Goal: Task Accomplishment & Management: Manage account settings

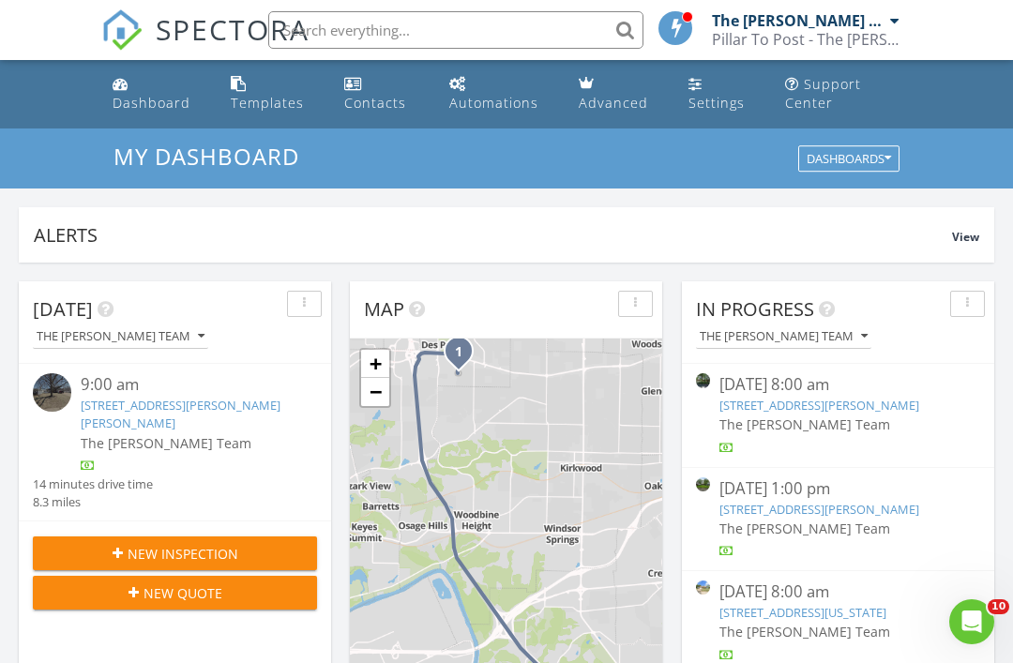
click at [885, 410] on link "46 Broadview Dr, Clayton, MO 63105" at bounding box center [820, 405] width 200 height 17
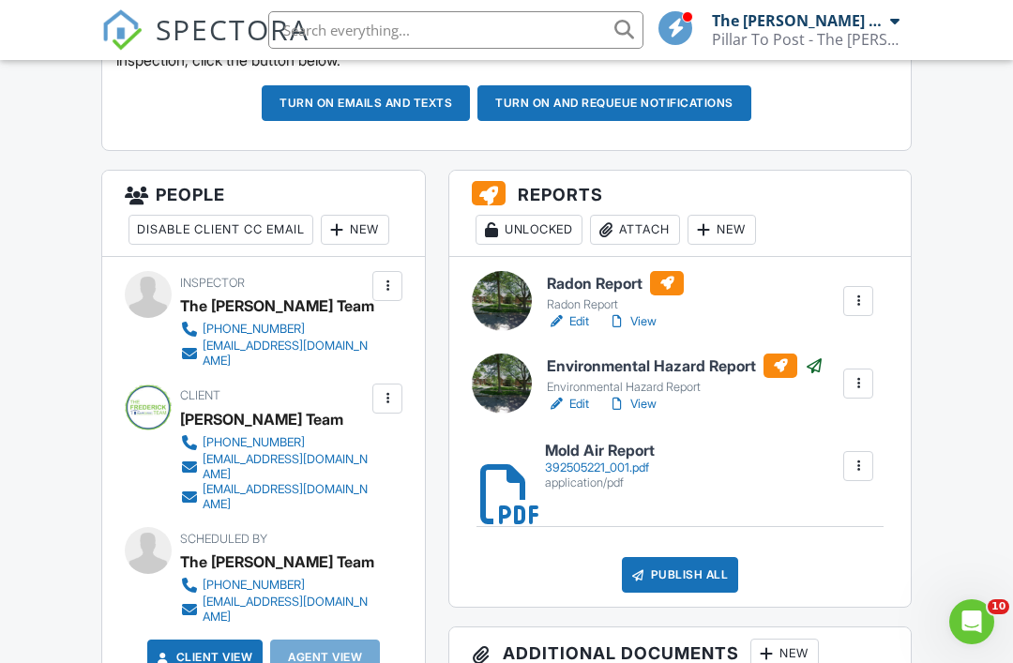
scroll to position [600, 0]
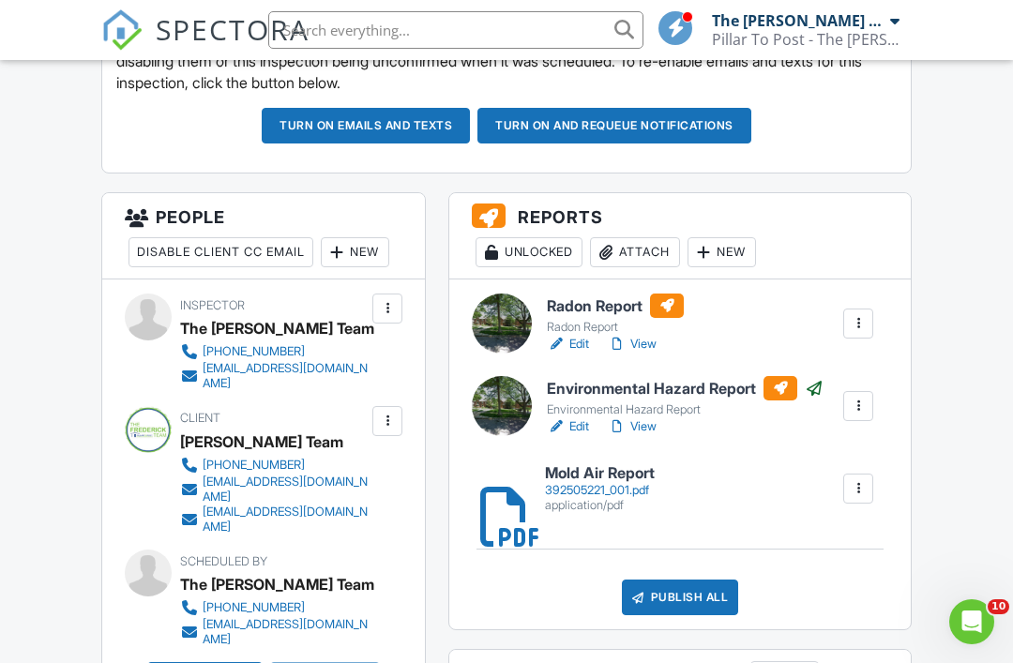
click at [646, 245] on div "Attach" at bounding box center [635, 252] width 90 height 30
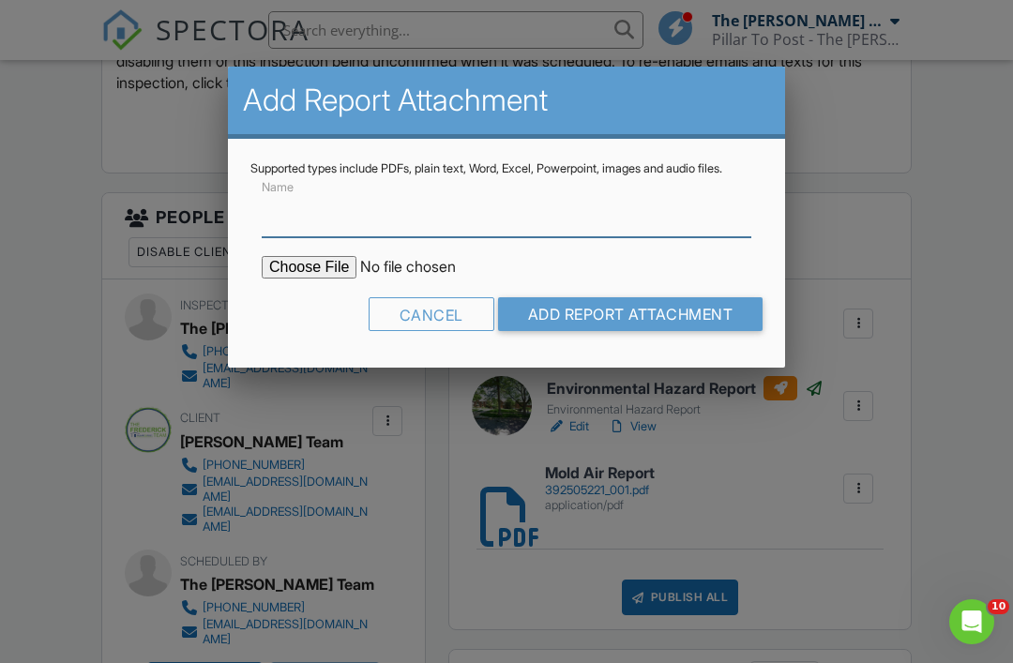
click at [688, 237] on input "Name" at bounding box center [507, 214] width 490 height 46
type input "Radon Report"
click at [301, 279] on input "file" at bounding box center [421, 267] width 319 height 23
type input "C:\fakepath\Broadview.pdf"
click at [696, 331] on input "Add Report Attachment" at bounding box center [631, 314] width 266 height 34
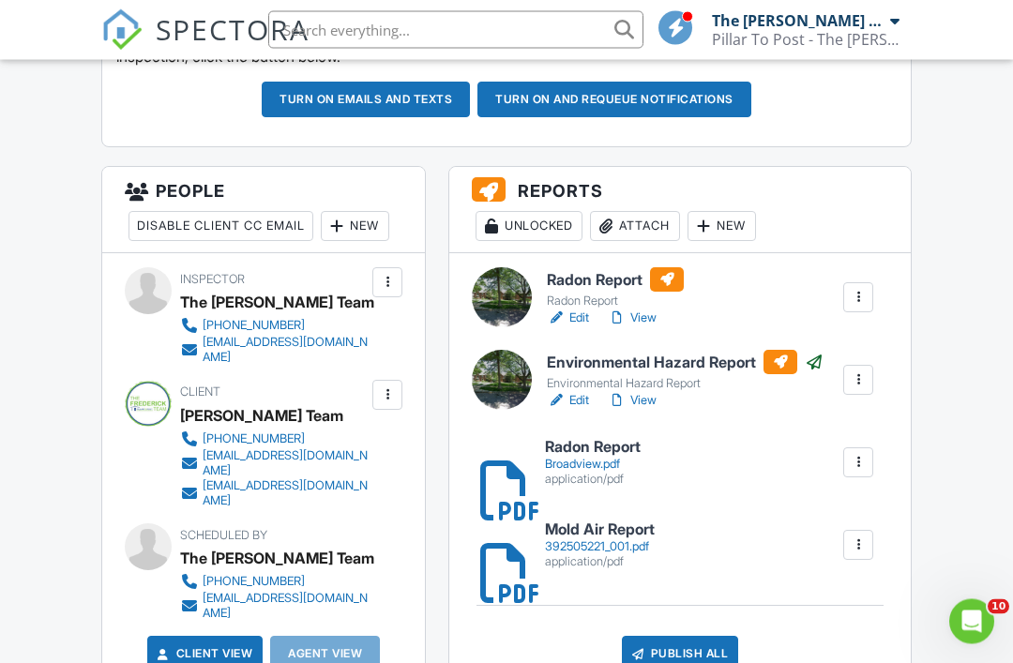
scroll to position [628, 0]
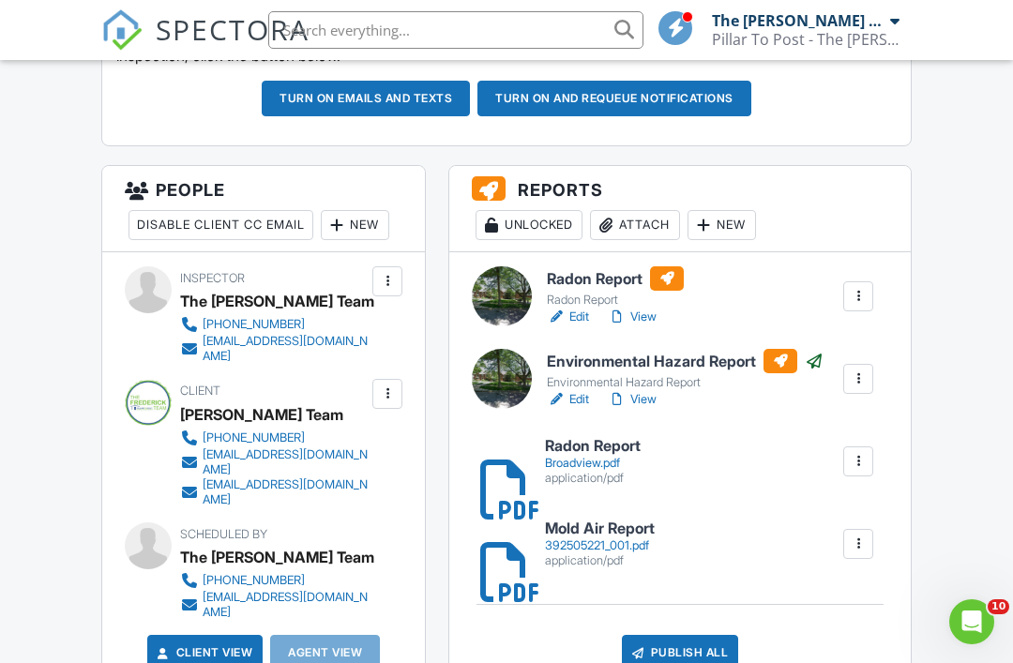
click at [634, 280] on h6 "Radon Report" at bounding box center [615, 278] width 137 height 24
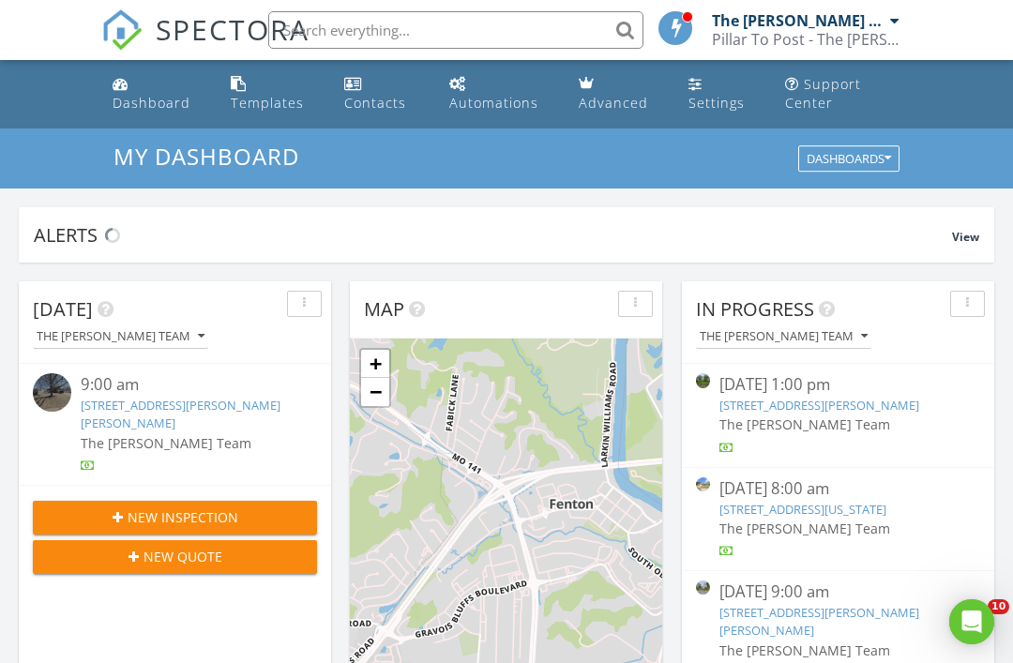
scroll to position [1709, 1014]
